Goal: Task Accomplishment & Management: Manage account settings

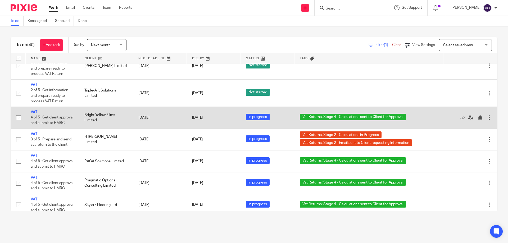
scroll to position [789, 0]
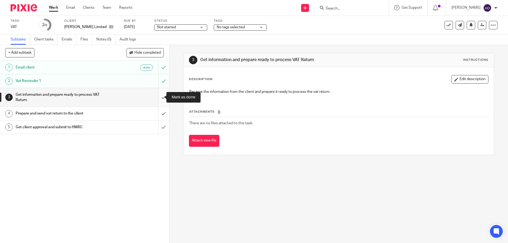
click at [157, 95] on input "submit" at bounding box center [84, 97] width 169 height 19
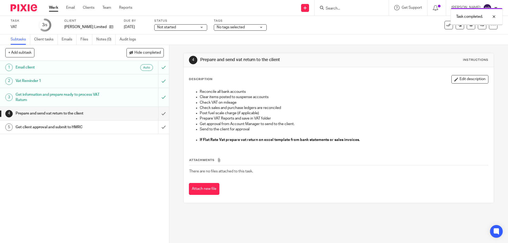
click at [202, 28] on div "Not started Not started" at bounding box center [180, 27] width 53 height 6
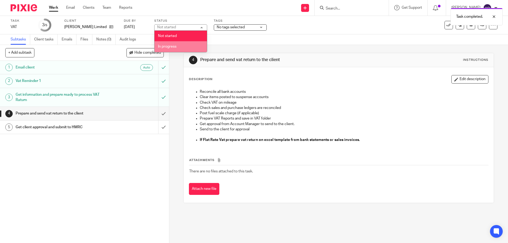
click at [178, 46] on li "In progress" at bounding box center [180, 46] width 52 height 11
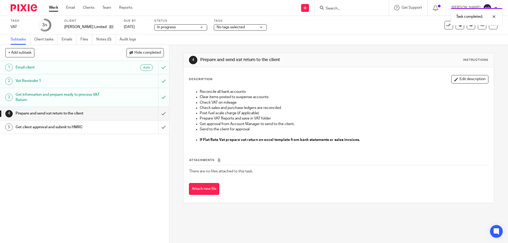
click at [259, 27] on div "No tags selected" at bounding box center [240, 27] width 53 height 6
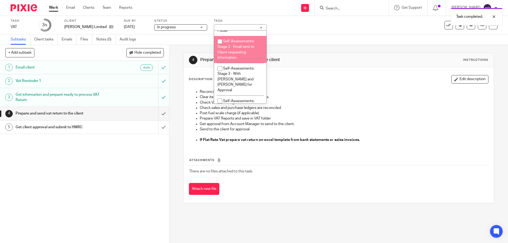
scroll to position [140, 0]
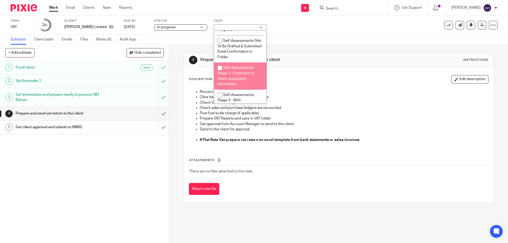
click at [219, 67] on input "checkbox" at bounding box center [220, 68] width 10 height 10
checkbox input "true"
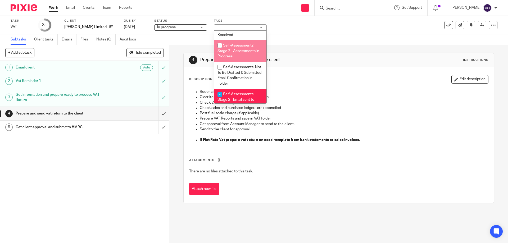
click at [220, 47] on input "checkbox" at bounding box center [220, 45] width 10 height 10
checkbox input "true"
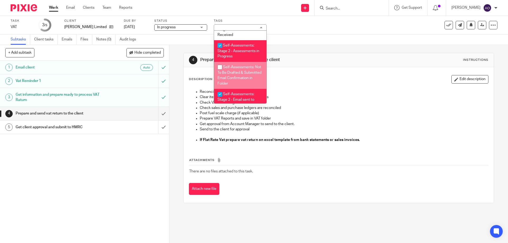
click at [150, 164] on div "1 Email client Auto 2 Vat Reminder 1 3 Get information and prepare ready to pro…" at bounding box center [84, 152] width 169 height 182
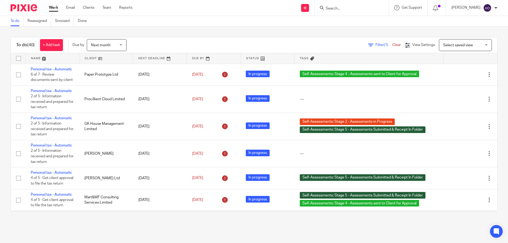
click at [375, 45] on span "Filter (1)" at bounding box center [383, 45] width 17 height 4
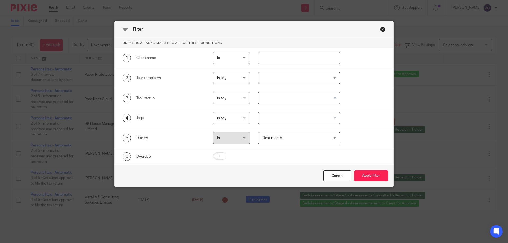
click at [333, 78] on div at bounding box center [299, 78] width 82 height 12
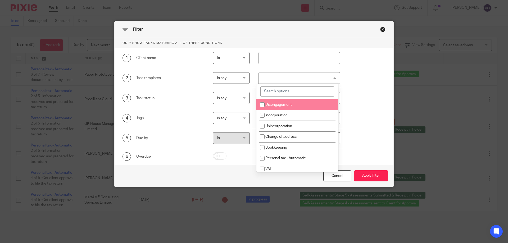
scroll to position [26, 0]
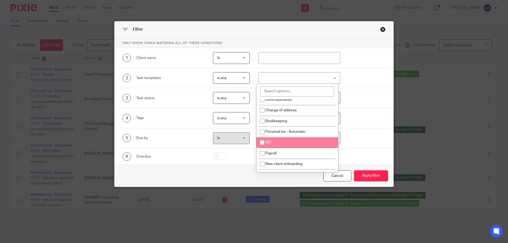
click at [261, 141] on input "checkbox" at bounding box center [262, 143] width 10 height 10
checkbox input "true"
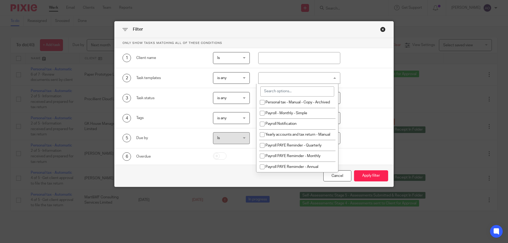
scroll to position [303, 0]
click at [376, 114] on div "4 Tags is any is any is any is all is none is_any Loading..." at bounding box center [249, 118] width 271 height 12
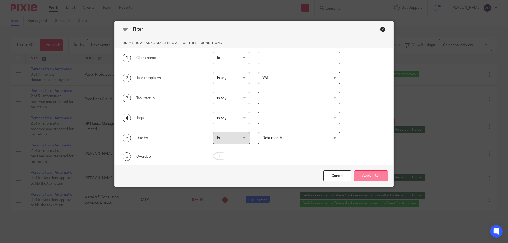
click at [363, 173] on button "Apply filter" at bounding box center [371, 175] width 34 height 11
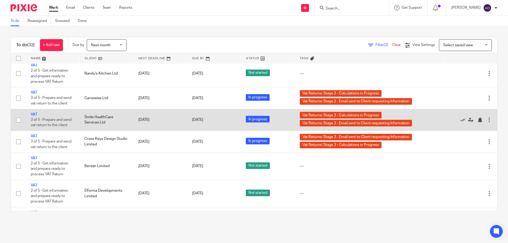
scroll to position [487, 0]
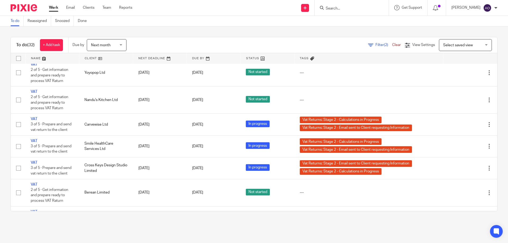
drag, startPoint x: 34, startPoint y: 90, endPoint x: 4, endPoint y: 89, distance: 29.7
click at [4, 89] on div "To do (32) + Add task Due by Next month Next month Today Tomorrow This week Nex…" at bounding box center [254, 123] width 508 height 195
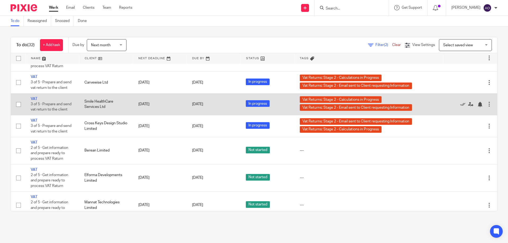
scroll to position [646, 0]
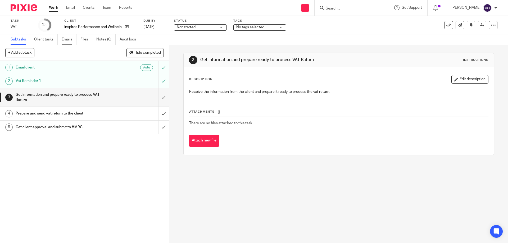
click at [66, 38] on link "Emails" at bounding box center [69, 39] width 15 height 10
click at [68, 40] on link "Emails" at bounding box center [69, 39] width 15 height 10
click at [67, 38] on link "Emails" at bounding box center [69, 39] width 15 height 10
click at [67, 36] on link "Emails" at bounding box center [69, 39] width 15 height 10
click at [69, 41] on link "Emails" at bounding box center [69, 39] width 15 height 10
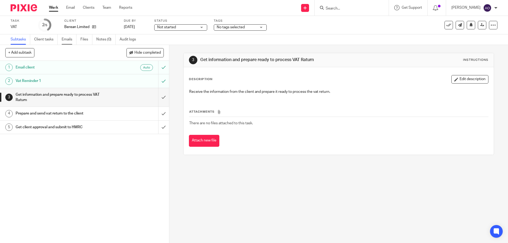
click at [66, 39] on link "Emails" at bounding box center [69, 39] width 15 height 10
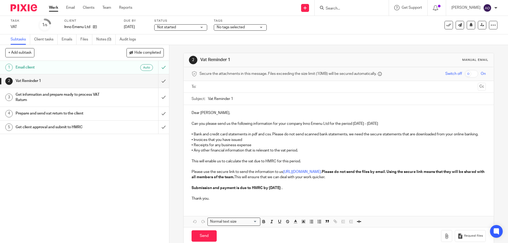
click at [217, 88] on input "text" at bounding box center [338, 87] width 274 height 6
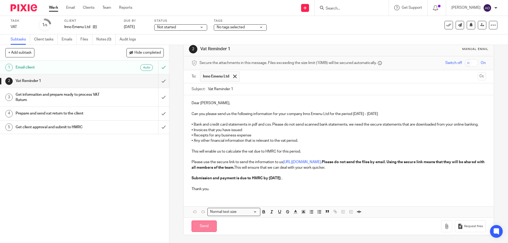
click at [204, 224] on input "Send" at bounding box center [204, 226] width 25 height 11
type input "Sent"
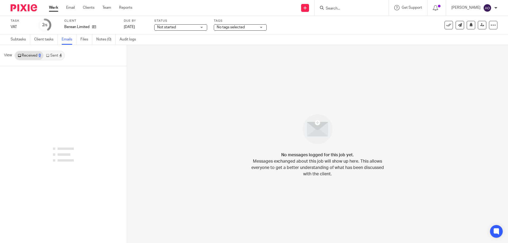
click at [55, 55] on link "Sent 4" at bounding box center [53, 55] width 21 height 8
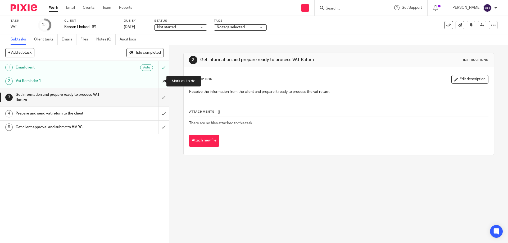
click at [161, 79] on input "submit" at bounding box center [84, 80] width 169 height 13
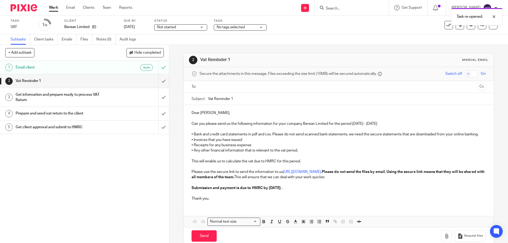
click at [239, 84] on input "text" at bounding box center [338, 87] width 274 height 6
drag, startPoint x: 230, startPoint y: 99, endPoint x: 237, endPoint y: 98, distance: 6.9
click at [237, 98] on input "Vat Reminder 1" at bounding box center [347, 100] width 278 height 12
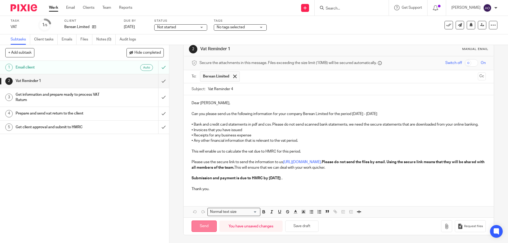
type input "Vat Reminder 4"
click at [197, 223] on input "Send" at bounding box center [204, 226] width 25 height 11
type input "Sent"
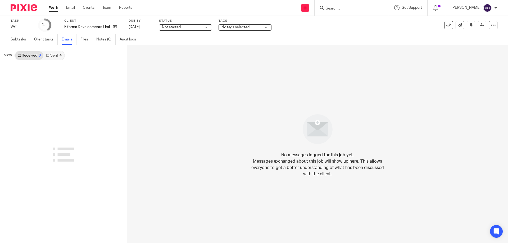
click at [56, 54] on link "Sent 4" at bounding box center [53, 55] width 21 height 8
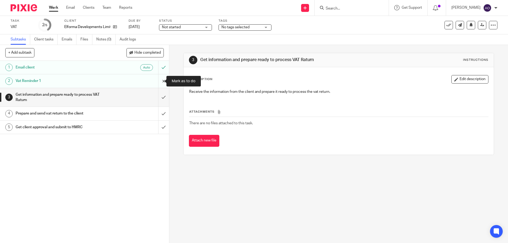
click at [160, 78] on input "submit" at bounding box center [84, 80] width 169 height 13
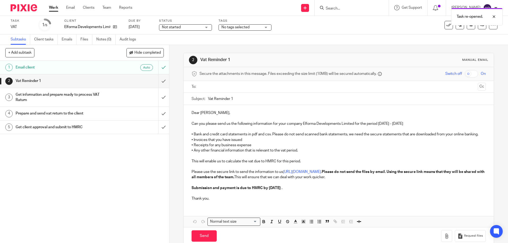
click at [225, 88] on input "text" at bounding box center [338, 87] width 274 height 6
drag, startPoint x: 230, startPoint y: 98, endPoint x: 235, endPoint y: 98, distance: 5.3
click at [235, 98] on input "Vat Reminder 1" at bounding box center [347, 100] width 278 height 12
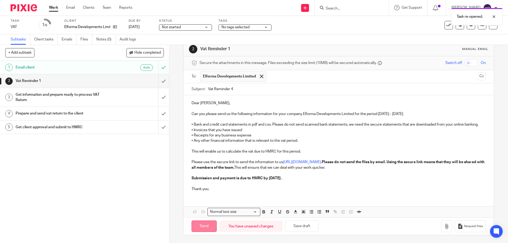
type input "Vat Reminder 4"
click at [205, 224] on input "Send" at bounding box center [204, 226] width 25 height 11
type input "Sent"
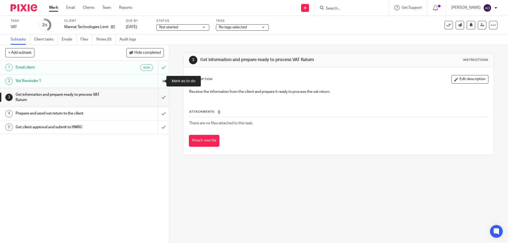
click at [158, 81] on input "submit" at bounding box center [84, 80] width 169 height 13
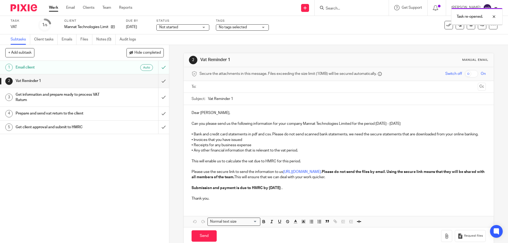
click at [216, 86] on input "text" at bounding box center [338, 87] width 274 height 6
drag, startPoint x: 230, startPoint y: 99, endPoint x: 234, endPoint y: 98, distance: 3.7
click at [234, 98] on input "Vat Reminder 1" at bounding box center [347, 100] width 278 height 12
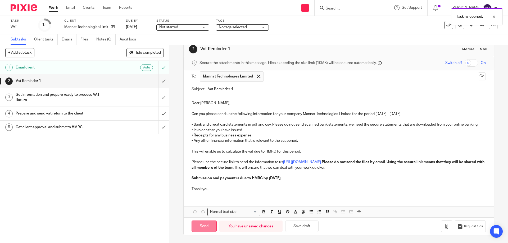
type input "Vat Reminder 4"
click at [204, 225] on input "Send" at bounding box center [204, 226] width 25 height 11
type input "Sent"
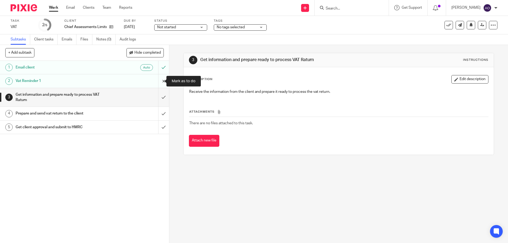
click at [156, 83] on input "submit" at bounding box center [84, 80] width 169 height 13
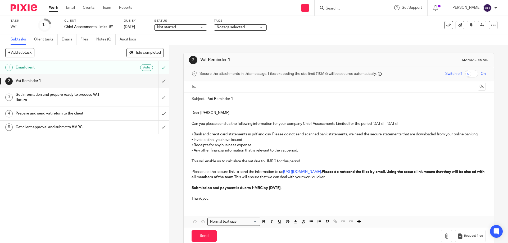
drag, startPoint x: 0, startPoint y: 0, endPoint x: 226, endPoint y: 86, distance: 241.7
click at [226, 86] on input "text" at bounding box center [338, 87] width 274 height 6
drag, startPoint x: 230, startPoint y: 100, endPoint x: 235, endPoint y: 99, distance: 4.5
click at [235, 99] on input "Vat Reminder 1" at bounding box center [347, 100] width 278 height 12
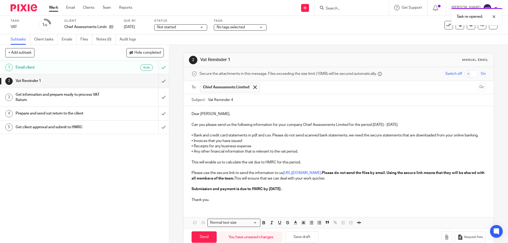
scroll to position [16, 0]
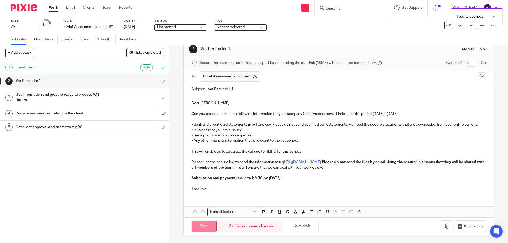
type input "Vat Reminder 4"
click at [196, 223] on input "Send" at bounding box center [204, 226] width 25 height 11
type input "Sent"
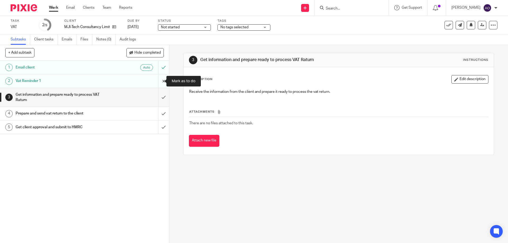
click at [157, 79] on input "submit" at bounding box center [84, 80] width 169 height 13
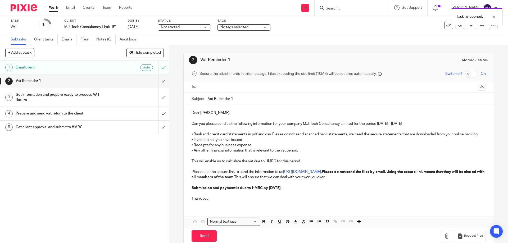
click at [215, 86] on input "text" at bounding box center [338, 87] width 274 height 6
drag, startPoint x: 230, startPoint y: 100, endPoint x: 236, endPoint y: 100, distance: 6.6
click at [236, 100] on input "Vat Reminder 1" at bounding box center [347, 100] width 278 height 12
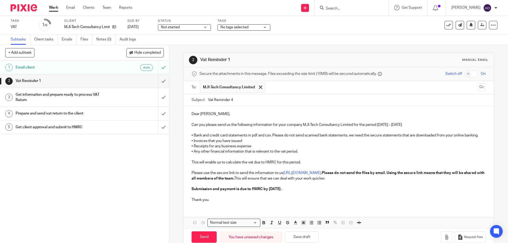
type input "Vat Reminder 4"
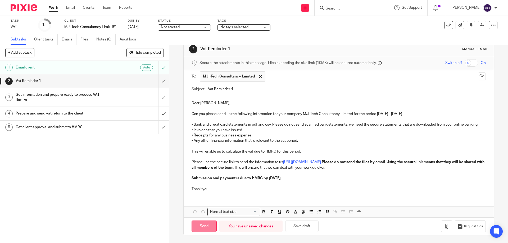
click at [205, 224] on input "Send" at bounding box center [204, 226] width 25 height 11
type input "Sent"
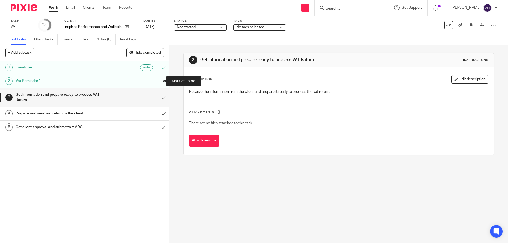
click at [157, 81] on input "submit" at bounding box center [84, 80] width 169 height 13
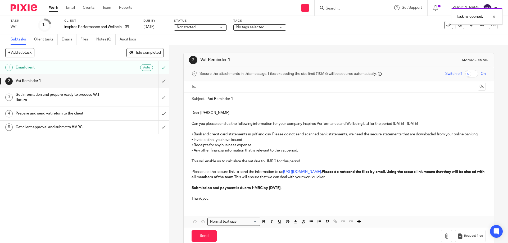
click at [221, 86] on input "text" at bounding box center [338, 87] width 274 height 6
drag, startPoint x: 230, startPoint y: 99, endPoint x: 235, endPoint y: 99, distance: 5.3
click at [235, 99] on input "Vat Reminder 1" at bounding box center [347, 100] width 278 height 12
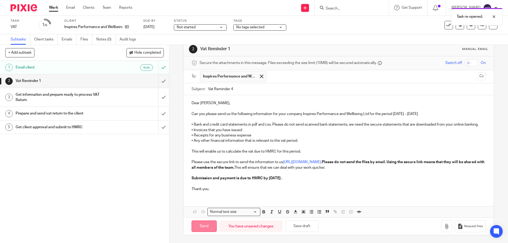
type input "Vat Reminder 4"
click at [210, 222] on input "Send" at bounding box center [204, 226] width 25 height 11
type input "Sent"
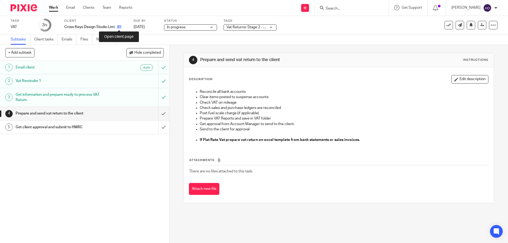
click at [118, 26] on icon at bounding box center [119, 27] width 4 height 4
click at [115, 26] on icon at bounding box center [115, 27] width 4 height 4
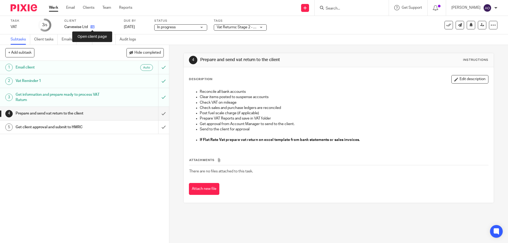
click at [93, 26] on icon at bounding box center [92, 27] width 4 height 4
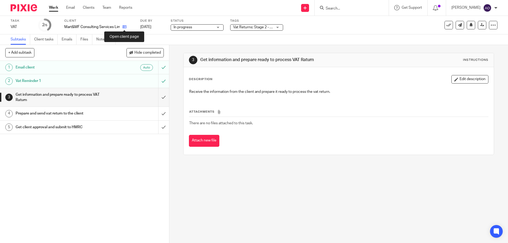
click at [124, 27] on icon at bounding box center [124, 27] width 4 height 4
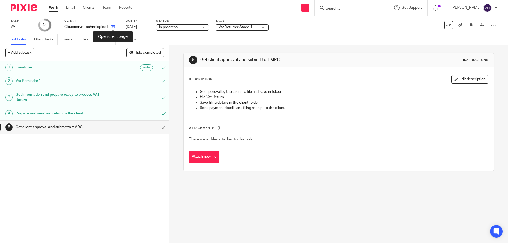
click at [113, 26] on icon at bounding box center [113, 27] width 4 height 4
click at [108, 26] on icon at bounding box center [108, 27] width 4 height 4
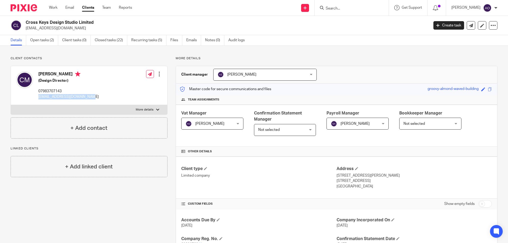
drag, startPoint x: 88, startPoint y: 95, endPoint x: 43, endPoint y: 96, distance: 44.5
click at [35, 96] on div "Courtney Mclean (Design Director) 07983707143 hello@courtneymclean.co.uk Edit c…" at bounding box center [89, 85] width 156 height 39
click at [47, 96] on p "hello@courtneymclean.co.uk" at bounding box center [68, 96] width 60 height 5
drag, startPoint x: 39, startPoint y: 96, endPoint x: 86, endPoint y: 97, distance: 47.1
click at [88, 98] on div "Courtney Mclean (Design Director) 07983707143 hello@courtneymclean.co.uk Edit c…" at bounding box center [89, 85] width 156 height 39
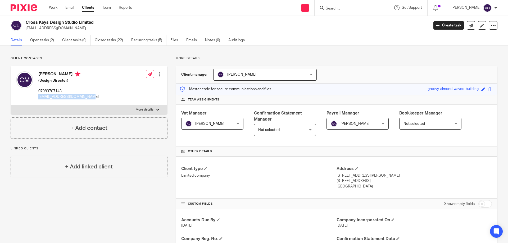
copy p "hello@courtneymclean.co.uk"
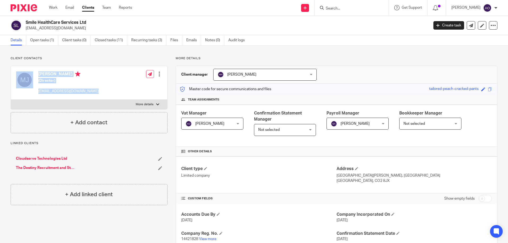
drag, startPoint x: 84, startPoint y: 91, endPoint x: 35, endPoint y: 90, distance: 49.8
click at [35, 90] on div "[PERSON_NAME] (Director) [EMAIL_ADDRESS][DOMAIN_NAME]" at bounding box center [57, 83] width 83 height 28
drag, startPoint x: 42, startPoint y: 90, endPoint x: 39, endPoint y: 90, distance: 3.2
click at [39, 90] on p "[EMAIL_ADDRESS][DOMAIN_NAME]" at bounding box center [68, 91] width 60 height 5
drag, startPoint x: 38, startPoint y: 90, endPoint x: 98, endPoint y: 93, distance: 60.1
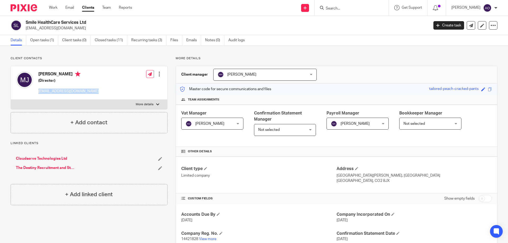
click at [98, 93] on div "Madhukar Jagarlamudi (Director) madhu@smile-healthcare.co.uk Edit contact Creat…" at bounding box center [89, 83] width 156 height 34
copy p "[EMAIL_ADDRESS][DOMAIN_NAME]"
click at [47, 40] on link "Open tasks (1)" at bounding box center [44, 40] width 28 height 10
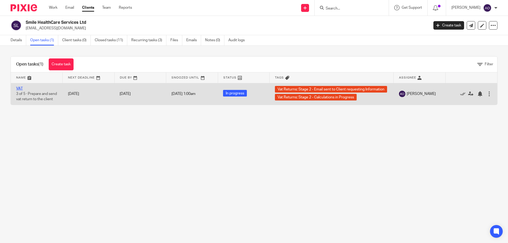
click at [17, 88] on link "VAT" at bounding box center [19, 89] width 7 height 4
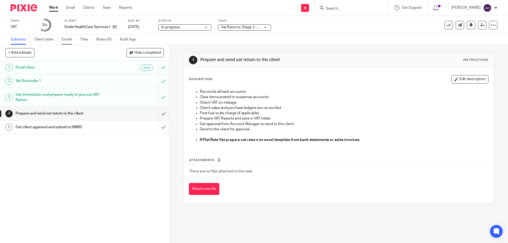
click at [67, 40] on link "Emails" at bounding box center [69, 39] width 15 height 10
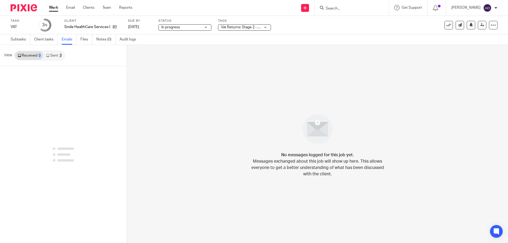
click at [49, 55] on icon at bounding box center [47, 55] width 3 height 3
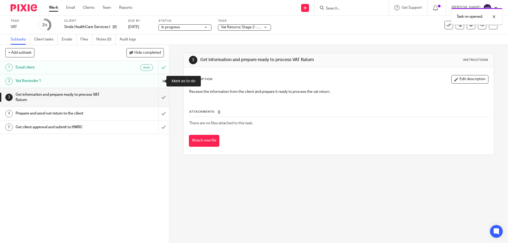
click at [157, 81] on input "submit" at bounding box center [84, 80] width 169 height 13
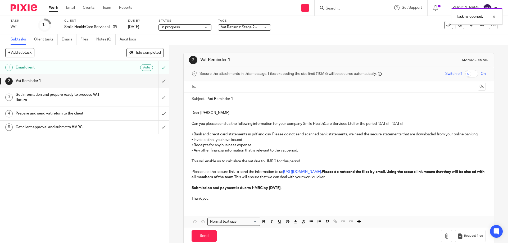
click at [207, 85] on input "text" at bounding box center [338, 87] width 274 height 6
click at [232, 99] on input "Vat Reminder 1" at bounding box center [347, 100] width 278 height 12
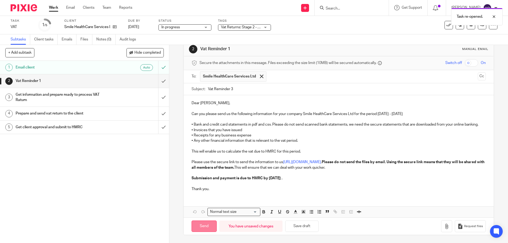
type input "Vat Reminder 3"
click at [206, 228] on input "Send" at bounding box center [204, 226] width 25 height 11
type input "Sent"
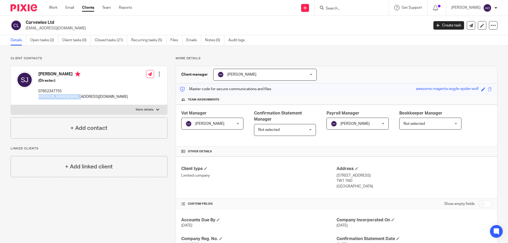
drag, startPoint x: 80, startPoint y: 98, endPoint x: 38, endPoint y: 98, distance: 41.8
click at [38, 98] on div "[PERSON_NAME] (Director) 07852347755 [PERSON_NAME][EMAIL_ADDRESS][DOMAIN_NAME] …" at bounding box center [89, 85] width 156 height 39
copy p "stuart@carvewise.com"
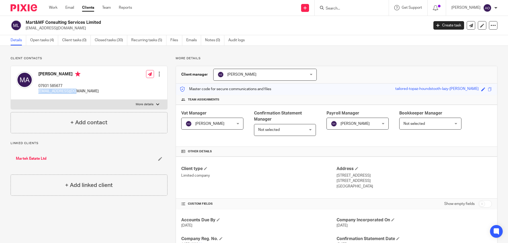
drag, startPoint x: 79, startPoint y: 91, endPoint x: 39, endPoint y: 90, distance: 39.7
click at [39, 90] on div "Martin Ashiedu 07931 585677 mashiedu@gmail.com Edit contact Create client from …" at bounding box center [89, 83] width 156 height 34
copy p "mashiedu@gmail.com"
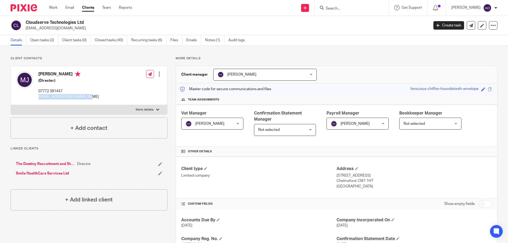
drag, startPoint x: 87, startPoint y: 96, endPoint x: 37, endPoint y: 97, distance: 49.7
click at [37, 97] on div "[PERSON_NAME] (Director) 07772 391447 [EMAIL_ADDRESS][DOMAIN_NAME]" at bounding box center [57, 85] width 83 height 33
copy p "[EMAIL_ADDRESS][DOMAIN_NAME]"
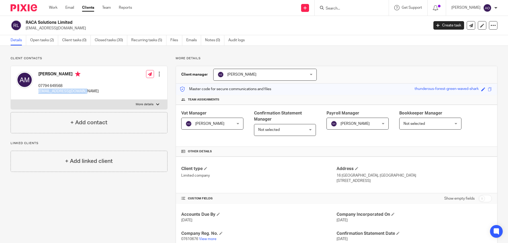
drag, startPoint x: 81, startPoint y: 92, endPoint x: 38, endPoint y: 92, distance: 43.4
click at [38, 92] on div "[PERSON_NAME] 07794 649568 [EMAIL_ADDRESS][DOMAIN_NAME]" at bounding box center [57, 83] width 83 height 28
copy p "[EMAIL_ADDRESS][DOMAIN_NAME]"
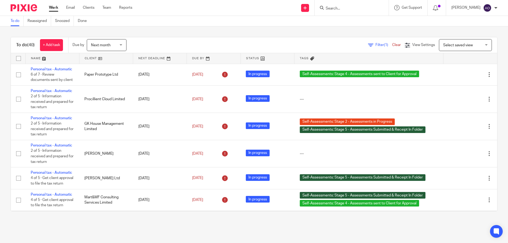
click at [375, 43] on span "Filter (1)" at bounding box center [383, 45] width 17 height 4
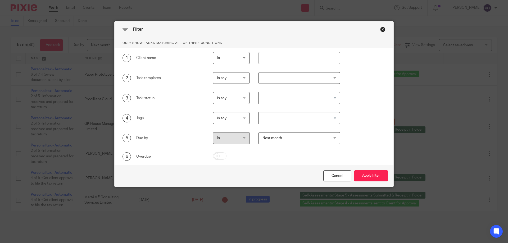
click at [333, 77] on div at bounding box center [299, 78] width 82 height 12
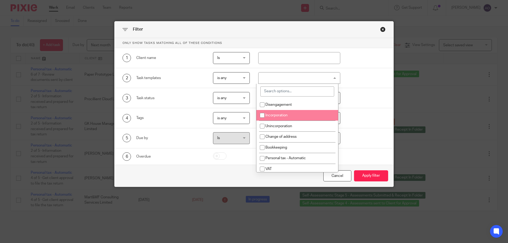
scroll to position [53, 0]
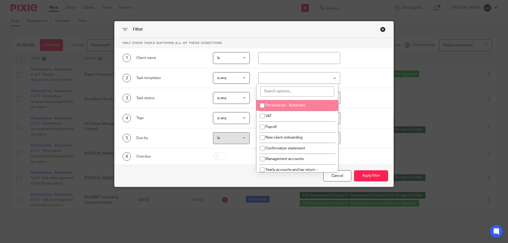
click at [289, 107] on span "Personal tax - Automatic" at bounding box center [285, 105] width 40 height 4
checkbox input "true"
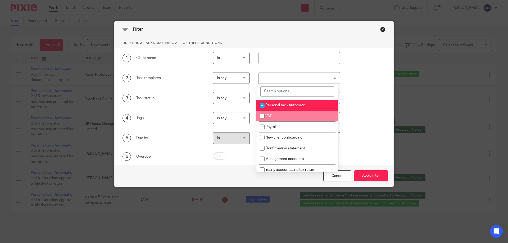
click at [370, 116] on div "4 Tags is any is any is any is all is none is_any Loading..." at bounding box center [249, 118] width 271 height 12
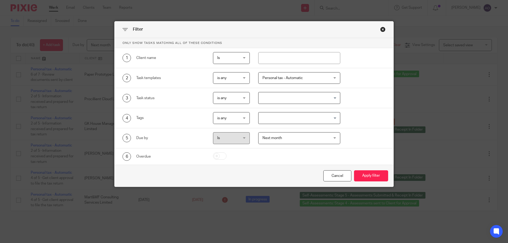
click at [333, 137] on div "Next month Next month" at bounding box center [299, 138] width 82 height 12
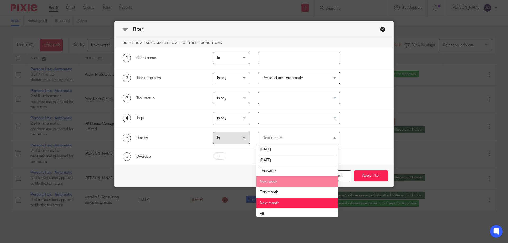
scroll to position [2, 0]
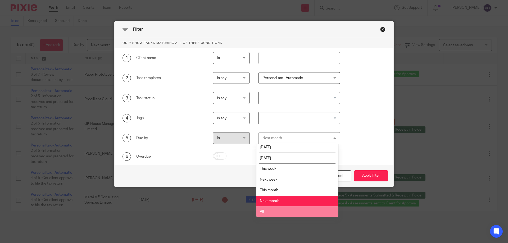
click at [283, 209] on li "All" at bounding box center [297, 211] width 82 height 11
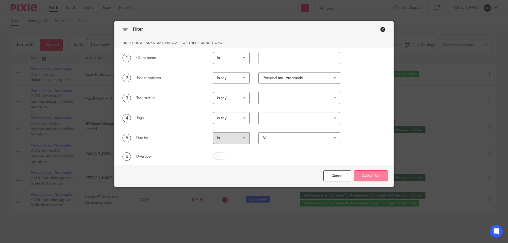
click at [365, 172] on button "Apply filter" at bounding box center [371, 175] width 34 height 11
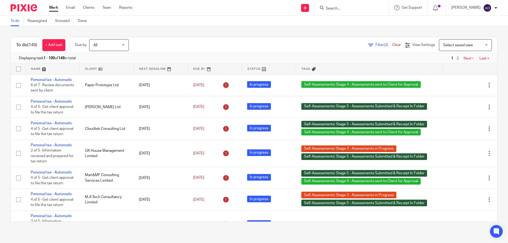
click at [98, 69] on link at bounding box center [107, 69] width 54 height 11
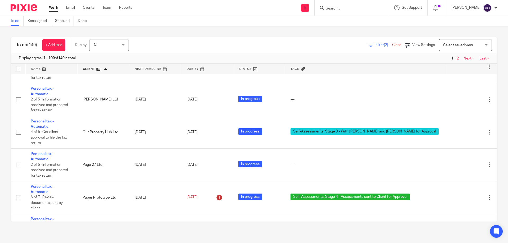
scroll to position [3078, 0]
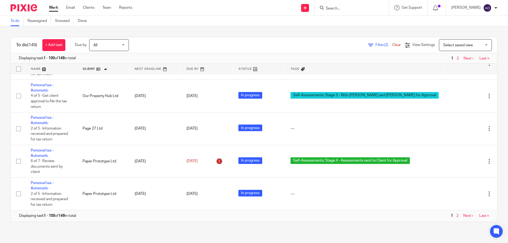
click at [463, 60] on link "Next ›" at bounding box center [468, 59] width 10 height 4
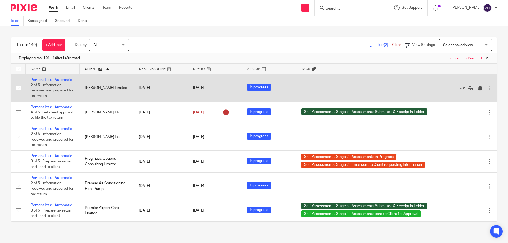
scroll to position [79, 0]
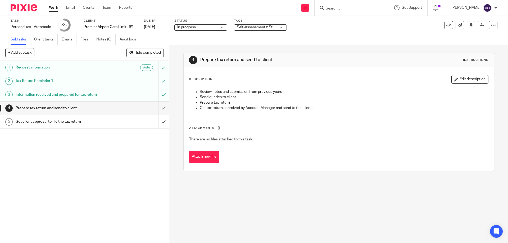
click at [282, 27] on div "Self-Assessments: Stage 4 - Assessments sent to Client for Approval + 1" at bounding box center [260, 27] width 53 height 6
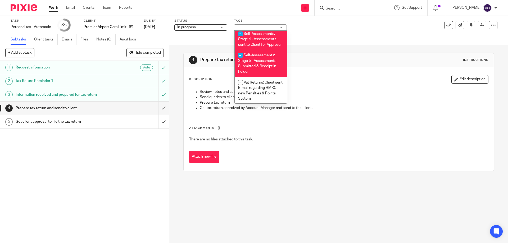
scroll to position [201, 0]
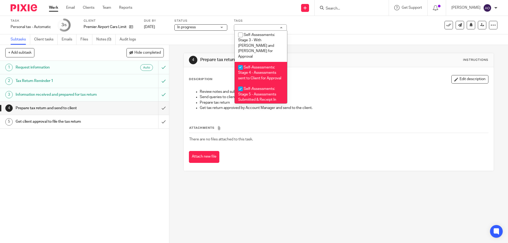
click at [240, 62] on input "checkbox" at bounding box center [240, 67] width 10 height 10
checkbox input "false"
click at [137, 157] on div "1 Request information Auto 2 Tax Return Reminder 1 3 Information received and p…" at bounding box center [84, 152] width 169 height 182
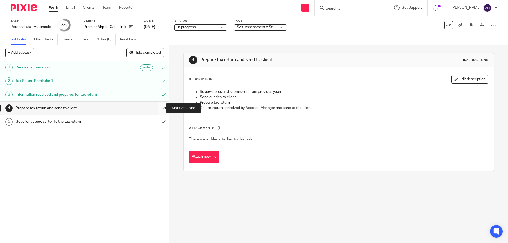
click at [157, 107] on input "submit" at bounding box center [84, 108] width 169 height 13
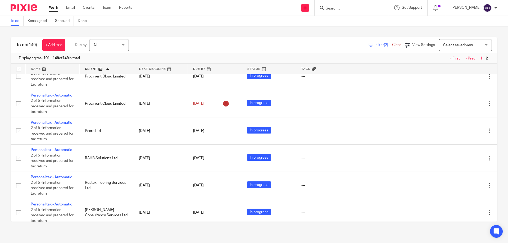
scroll to position [132, 0]
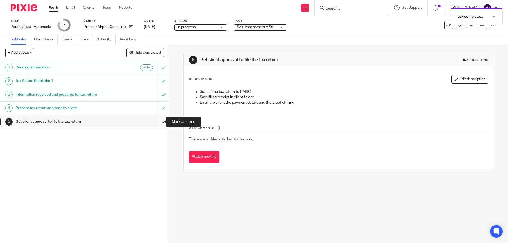
click at [157, 122] on input "submit" at bounding box center [84, 121] width 169 height 13
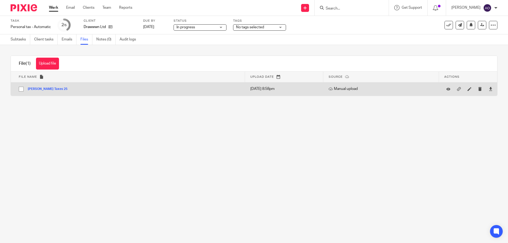
click at [20, 90] on input "checkbox" at bounding box center [21, 89] width 10 height 10
checkbox input "true"
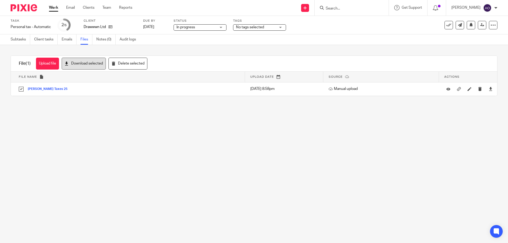
click at [89, 63] on button "Download selected" at bounding box center [84, 64] width 44 height 12
click at [110, 25] on icon at bounding box center [110, 27] width 4 height 4
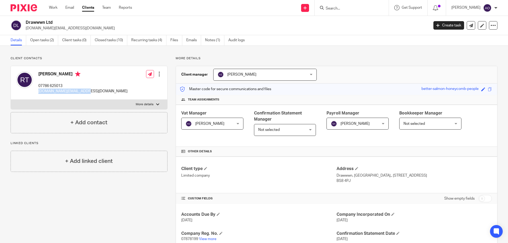
drag, startPoint x: 86, startPoint y: 92, endPoint x: 38, endPoint y: 91, distance: 47.9
click at [38, 91] on div "Ryan Thomas 07786 625013 ryanthomas.art@gmail.com Edit contact Create client fr…" at bounding box center [89, 83] width 156 height 34
copy p "[DOMAIN_NAME][EMAIL_ADDRESS][DOMAIN_NAME]"
click at [38, 38] on link "Open tasks (2)" at bounding box center [44, 40] width 28 height 10
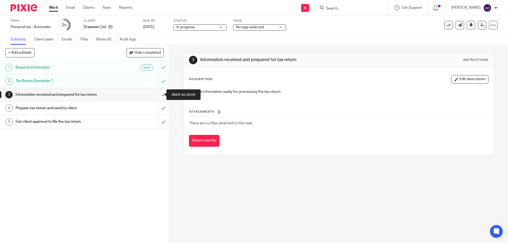
click at [157, 92] on input "submit" at bounding box center [84, 94] width 169 height 13
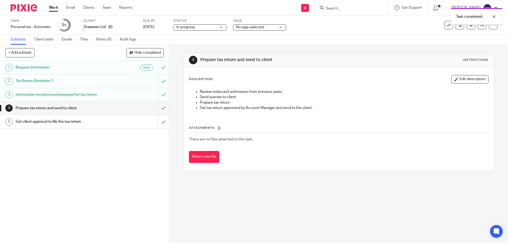
click at [280, 27] on div "No tags selected" at bounding box center [259, 27] width 53 height 6
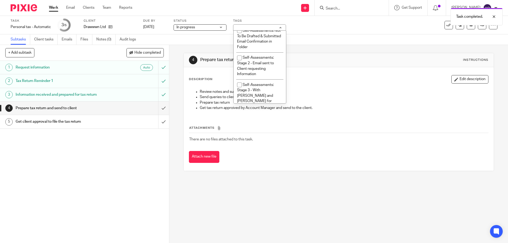
scroll to position [139, 0]
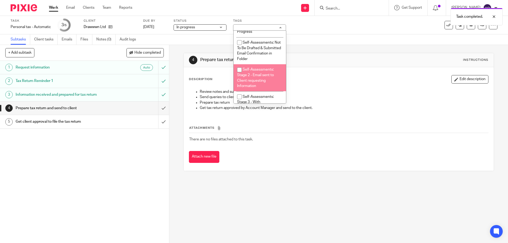
click at [238, 69] on input "checkbox" at bounding box center [239, 70] width 10 height 10
checkbox input "true"
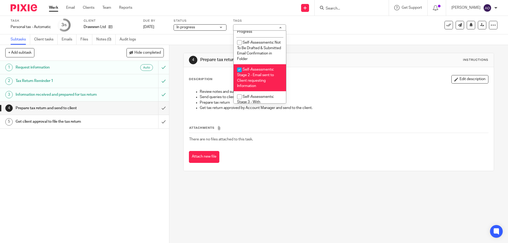
scroll to position [112, 0]
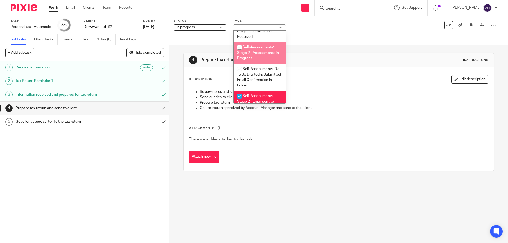
click at [240, 48] on input "checkbox" at bounding box center [239, 47] width 10 height 10
checkbox input "true"
click at [116, 166] on div "1 Request information Auto 2 Tax Return Reminder 1 3 Information received and p…" at bounding box center [84, 152] width 169 height 182
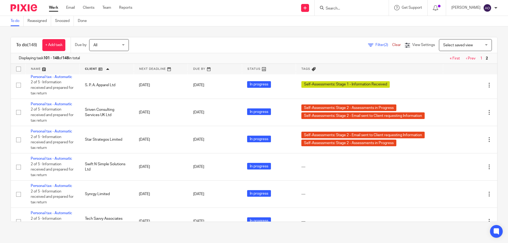
scroll to position [529, 0]
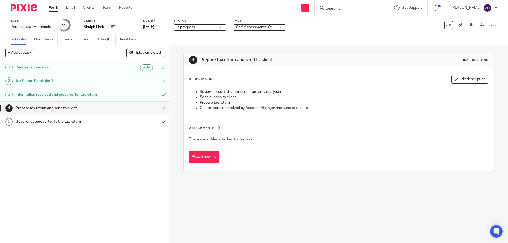
click at [221, 28] on div "In progress In progress" at bounding box center [200, 27] width 53 height 6
click at [209, 46] on li "In progress" at bounding box center [200, 46] width 52 height 11
click at [281, 26] on div "Self-Assessments: Stage 2 - Assessments in Progress" at bounding box center [259, 27] width 53 height 6
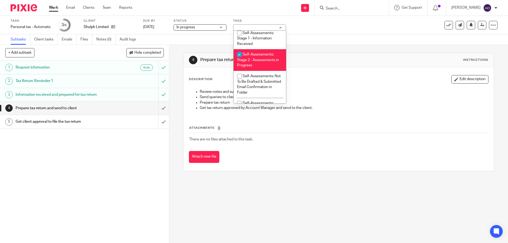
scroll to position [112, 0]
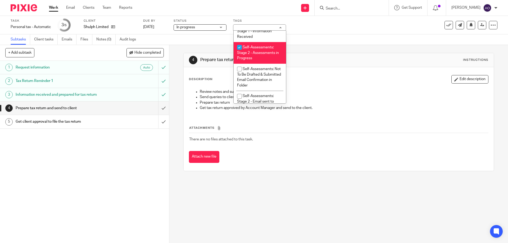
click at [238, 46] on input "checkbox" at bounding box center [239, 47] width 10 height 10
checkbox input "false"
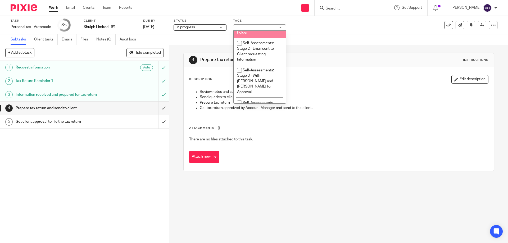
scroll to position [192, 0]
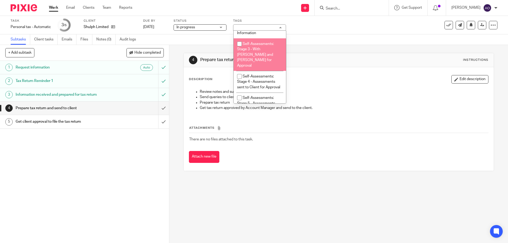
click at [239, 44] on input "checkbox" at bounding box center [239, 44] width 10 height 10
checkbox input "true"
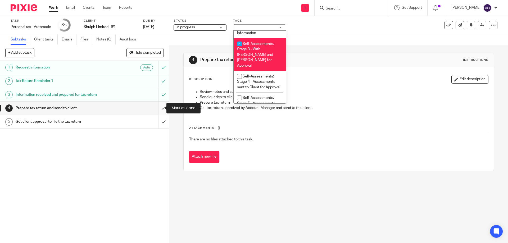
click at [157, 106] on input "submit" at bounding box center [84, 108] width 169 height 13
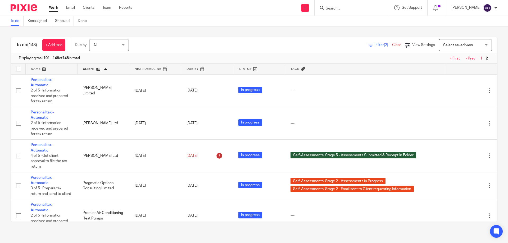
click at [451, 58] on link "« First" at bounding box center [455, 59] width 10 height 4
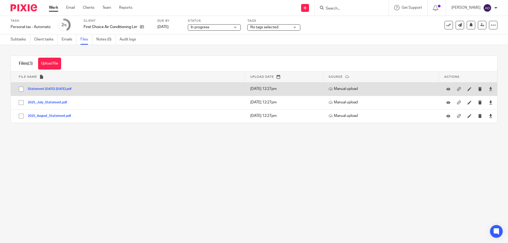
click at [21, 88] on input "checkbox" at bounding box center [21, 89] width 10 height 10
checkbox input "true"
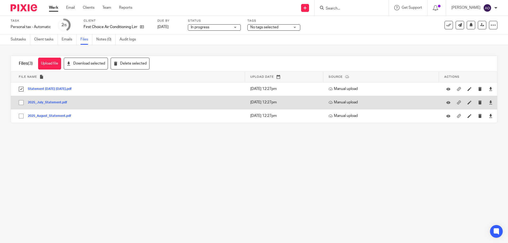
click at [21, 100] on input "checkbox" at bounding box center [21, 103] width 10 height 10
checkbox input "true"
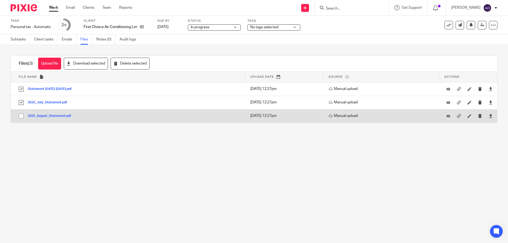
click at [21, 115] on input "checkbox" at bounding box center [21, 116] width 10 height 10
checkbox input "true"
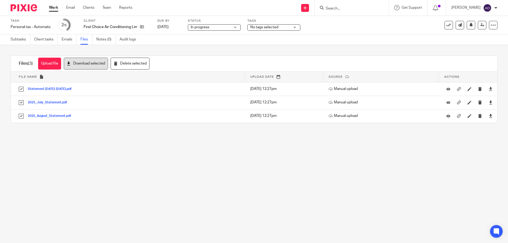
click at [85, 65] on button "Download selected" at bounding box center [86, 64] width 44 height 12
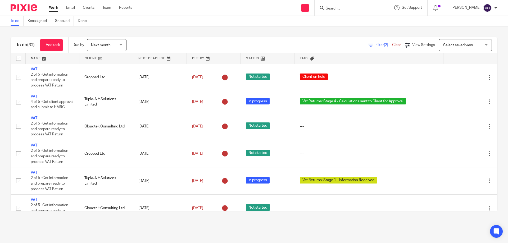
scroll to position [646, 0]
click at [99, 57] on link at bounding box center [105, 58] width 53 height 11
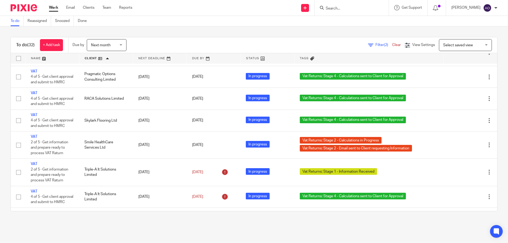
scroll to position [660, 0]
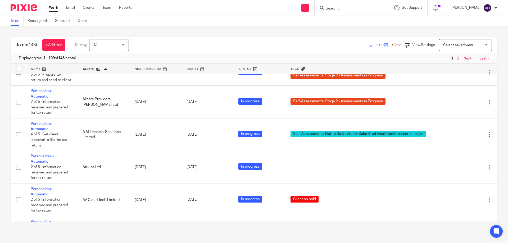
scroll to position [53, 0]
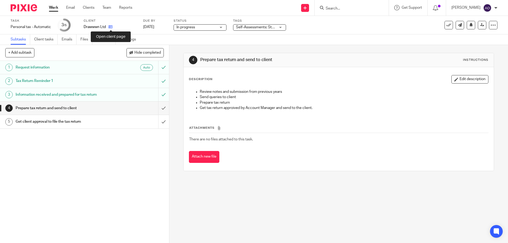
click at [110, 28] on icon at bounding box center [110, 27] width 4 height 4
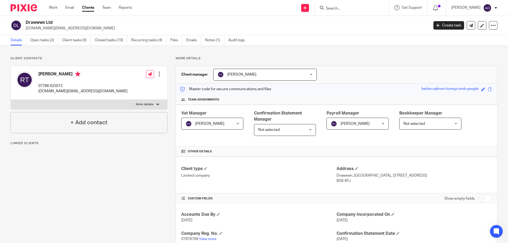
scroll to position [132, 0]
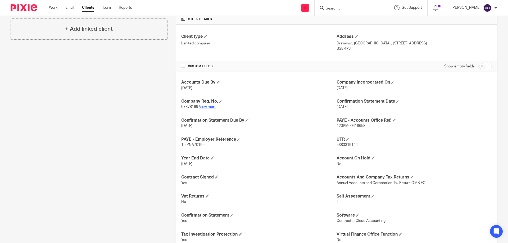
click at [210, 107] on link "View more" at bounding box center [207, 107] width 17 height 4
